Goal: Check status

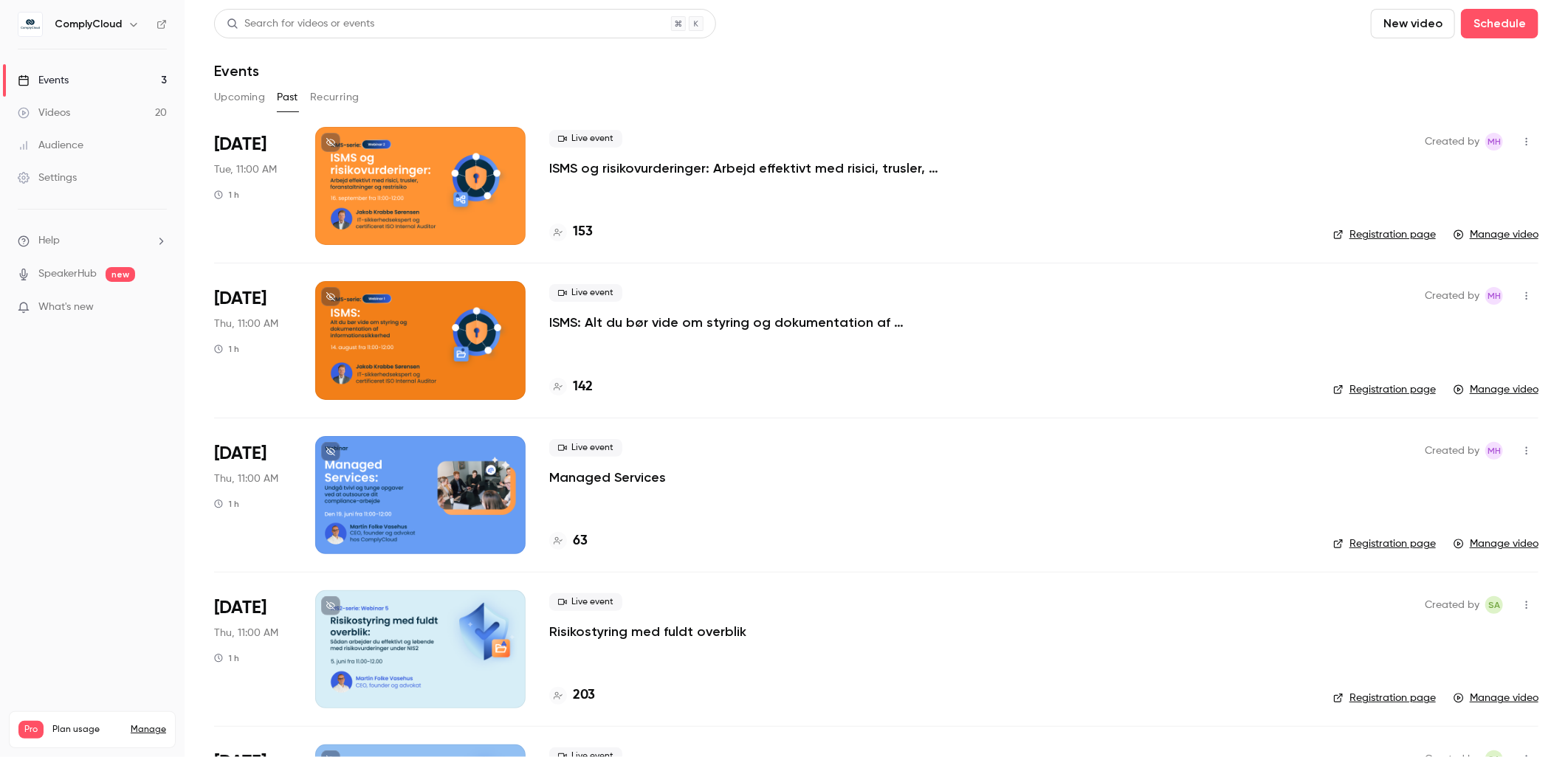
click at [249, 89] on button "Upcoming" at bounding box center [240, 97] width 51 height 24
